Goal: Check status: Check status

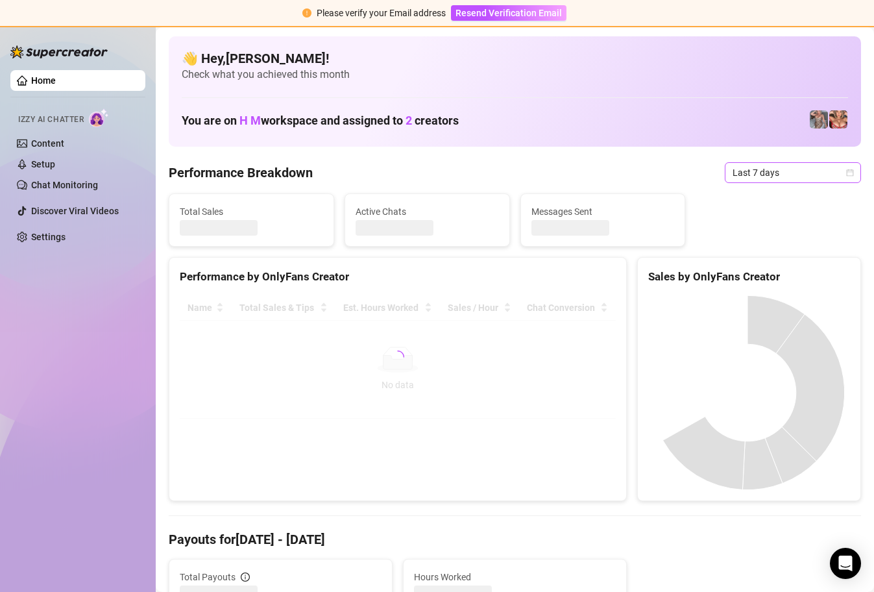
click at [847, 172] on div "Last 7 days" at bounding box center [793, 172] width 136 height 21
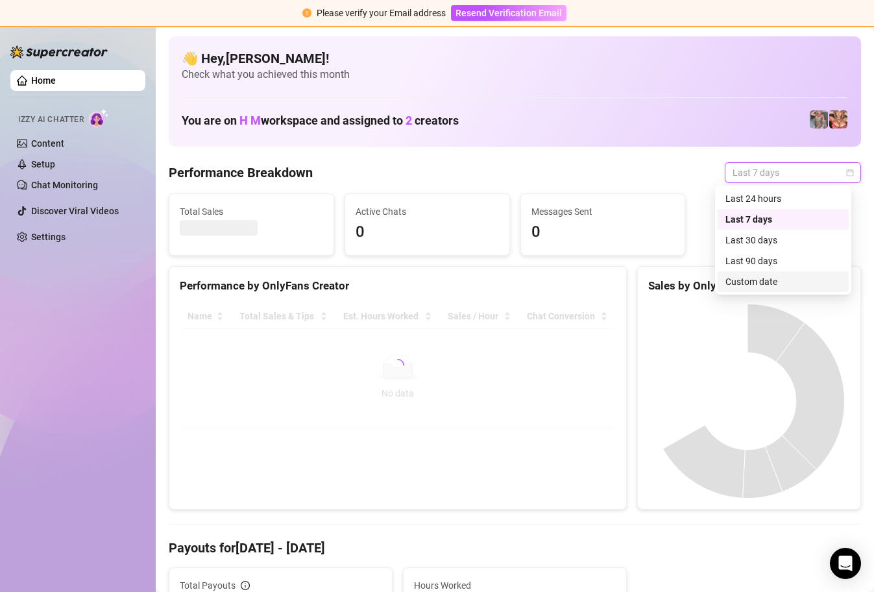
click at [751, 284] on div "Custom date" at bounding box center [784, 282] width 116 height 14
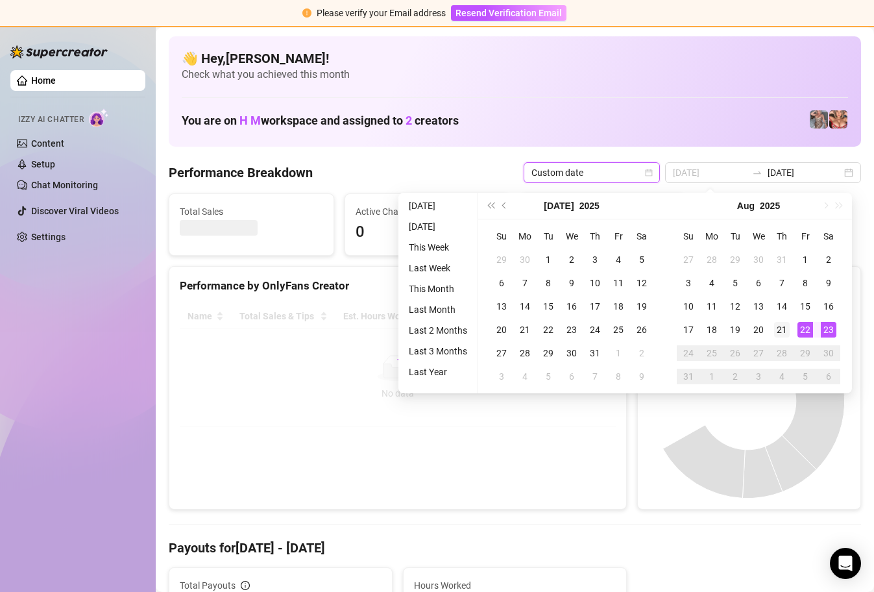
type input "[DATE]"
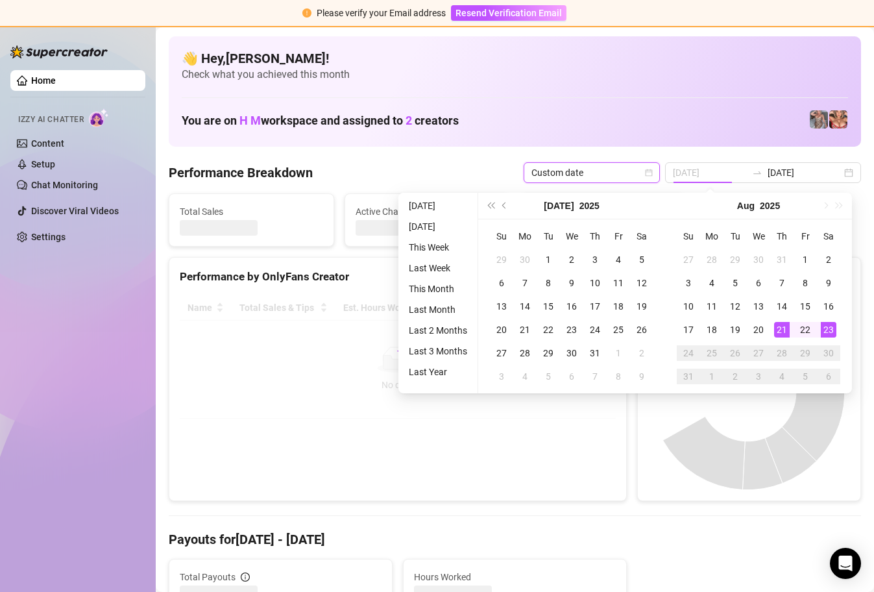
click at [784, 327] on div "21" at bounding box center [782, 330] width 16 height 16
type input "[DATE]"
